Goal: Transaction & Acquisition: Purchase product/service

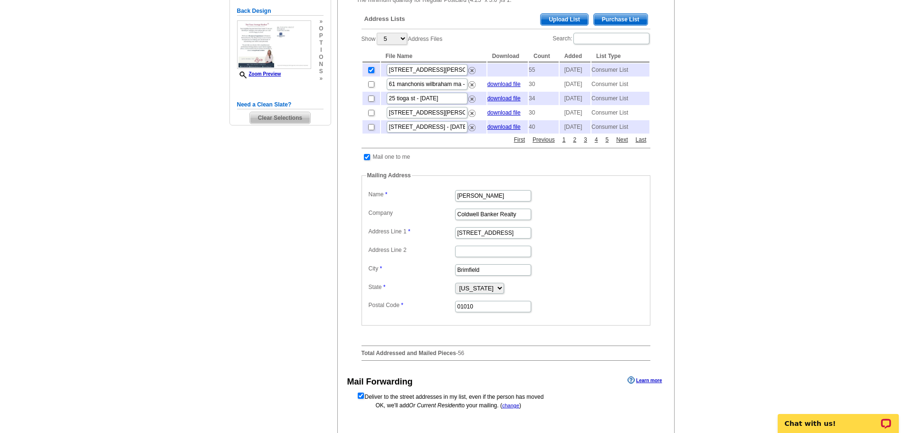
scroll to position [380, 0]
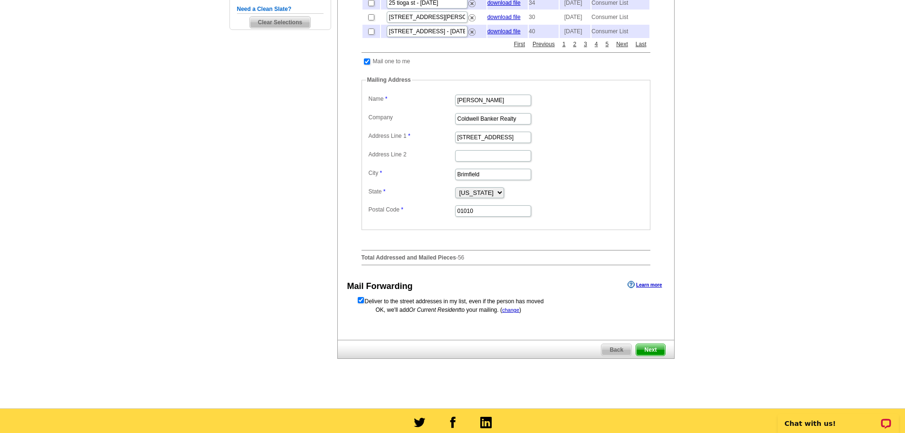
click at [640, 355] on span "Next" at bounding box center [650, 349] width 28 height 11
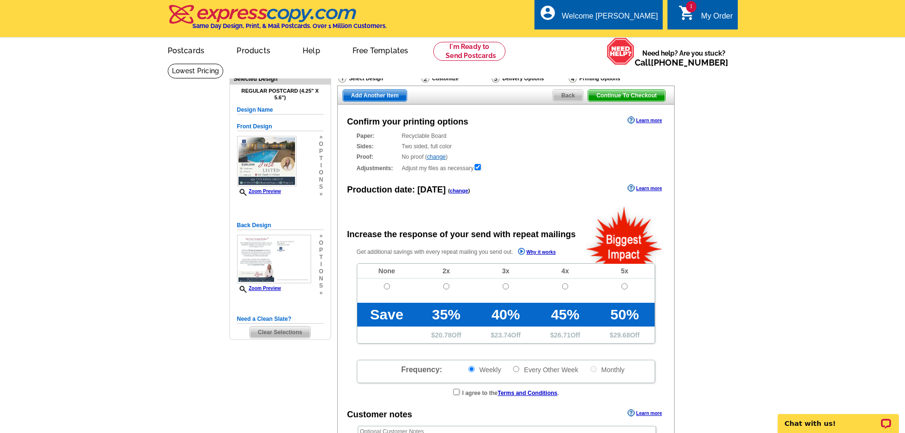
radio input "false"
click at [385, 286] on input "radio" at bounding box center [387, 286] width 6 height 6
radio input "true"
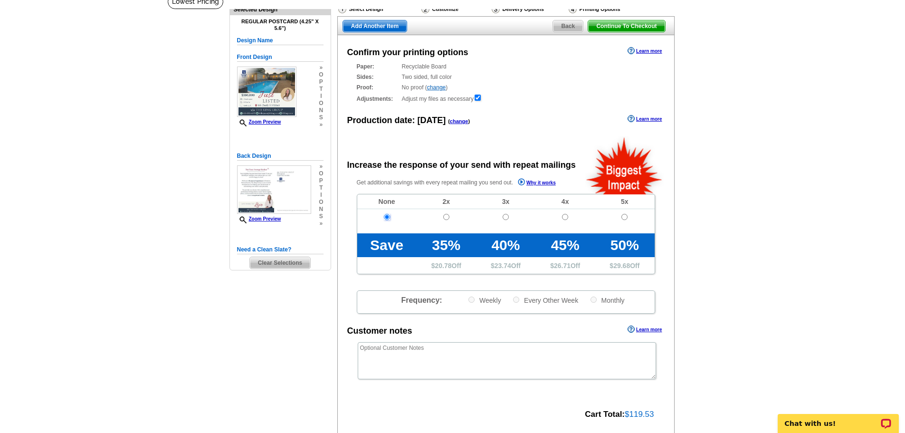
scroll to position [142, 0]
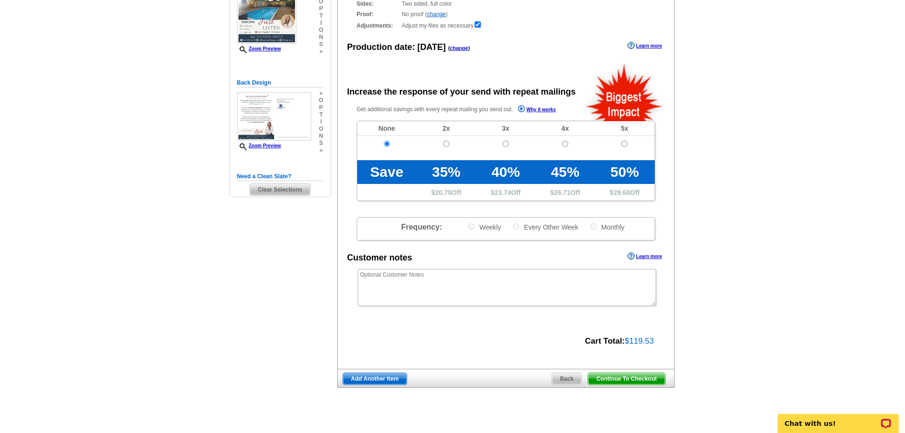
click at [625, 378] on span "Continue To Checkout" at bounding box center [626, 378] width 76 height 11
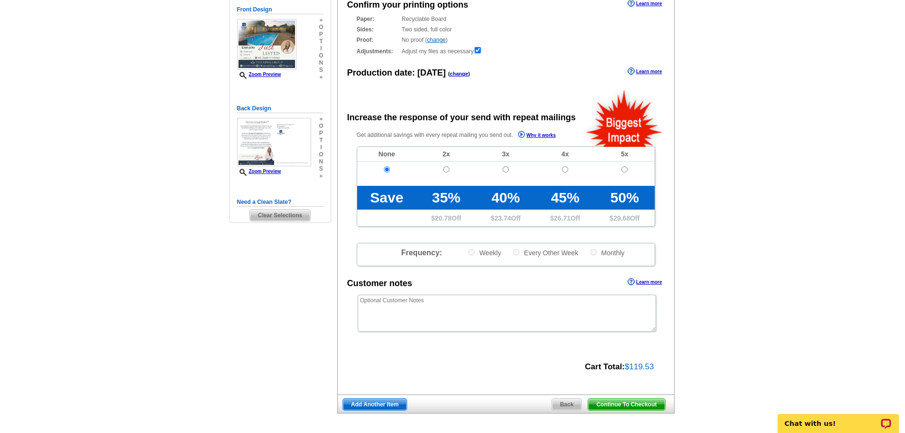
scroll to position [0, 0]
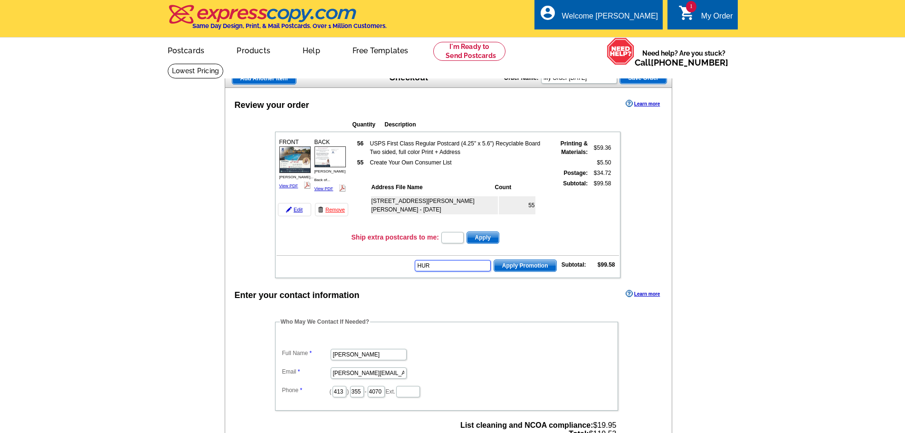
type input "HURR"
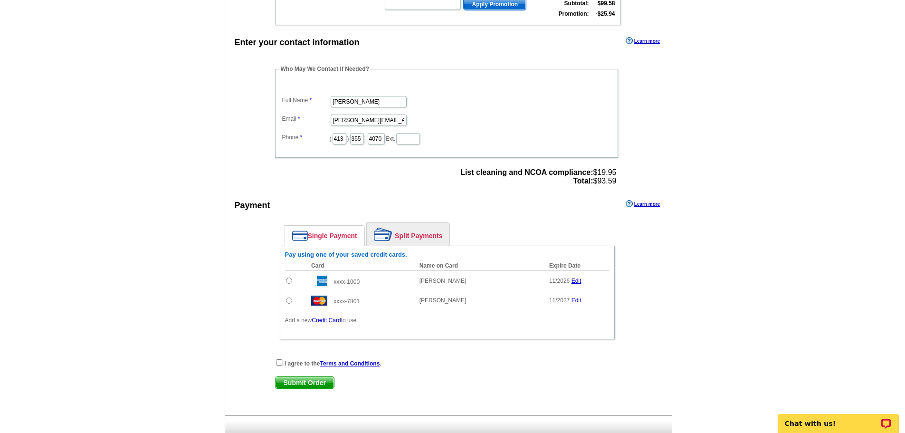
scroll to position [332, 0]
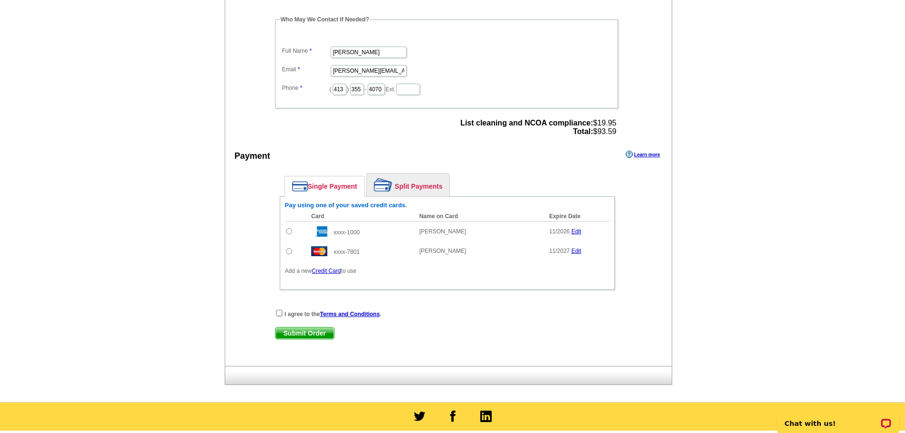
click at [289, 251] on input "radio" at bounding box center [289, 251] width 6 height 6
radio input "true"
click at [277, 313] on input "checkbox" at bounding box center [279, 313] width 6 height 6
checkbox input "true"
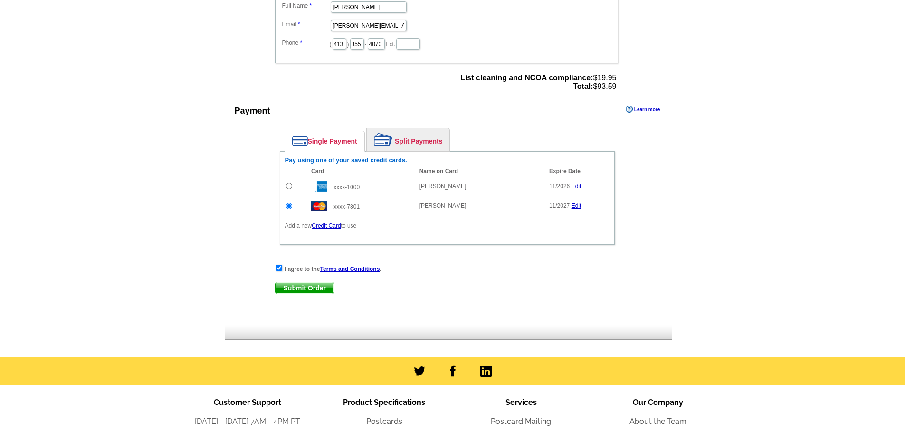
scroll to position [380, 0]
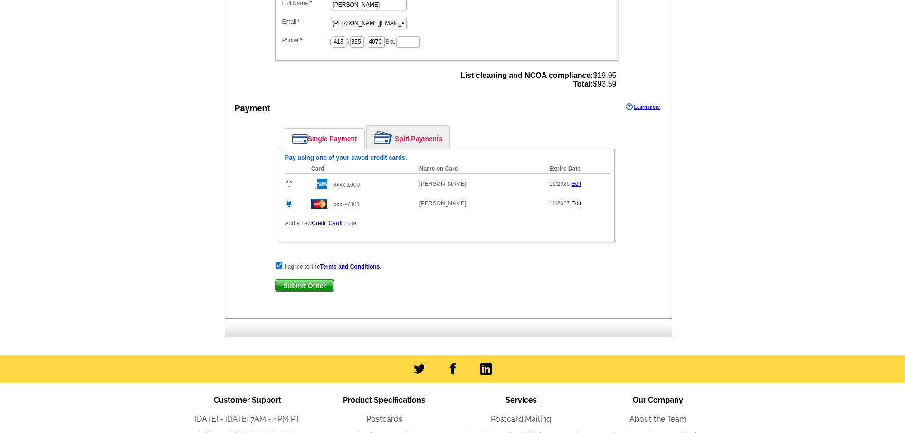
click at [297, 290] on span "Submit Order" at bounding box center [304, 285] width 58 height 11
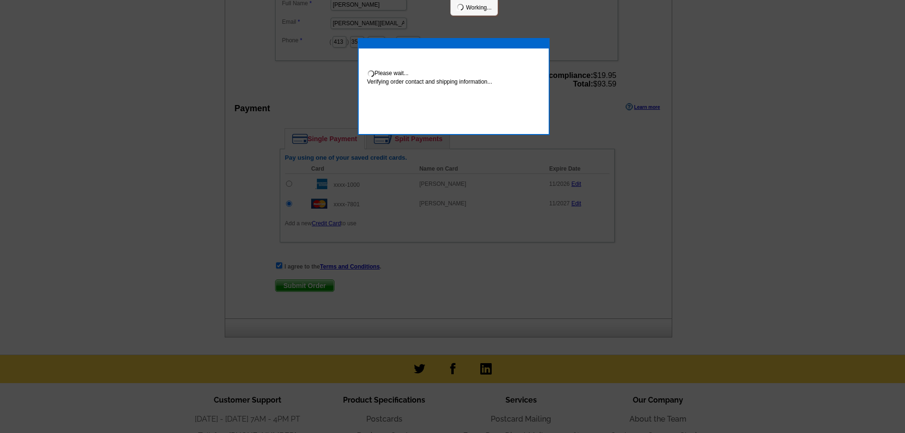
scroll to position [376, 0]
